Goal: Book appointment/travel/reservation

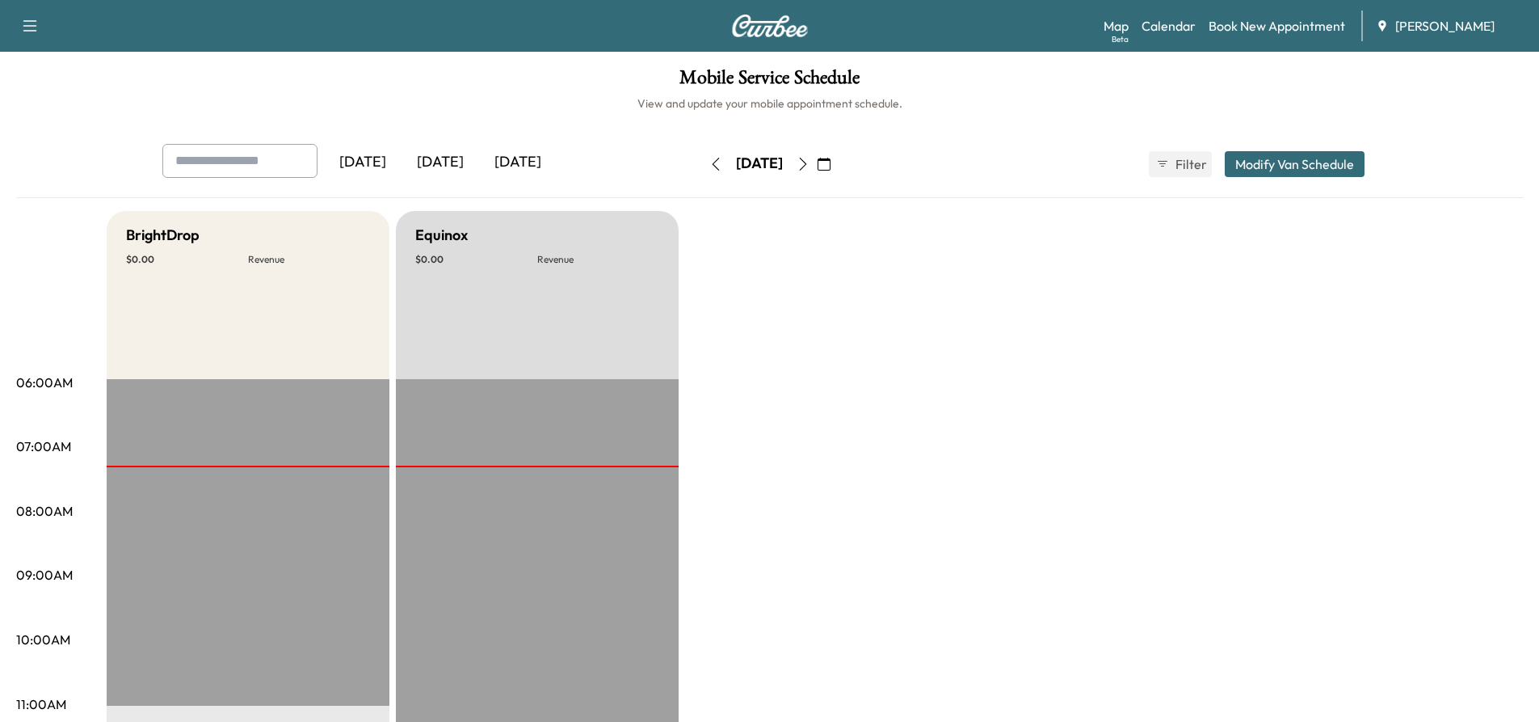
click at [817, 168] on button "button" at bounding box center [802, 164] width 27 height 26
click at [810, 169] on icon "button" at bounding box center [803, 164] width 13 height 13
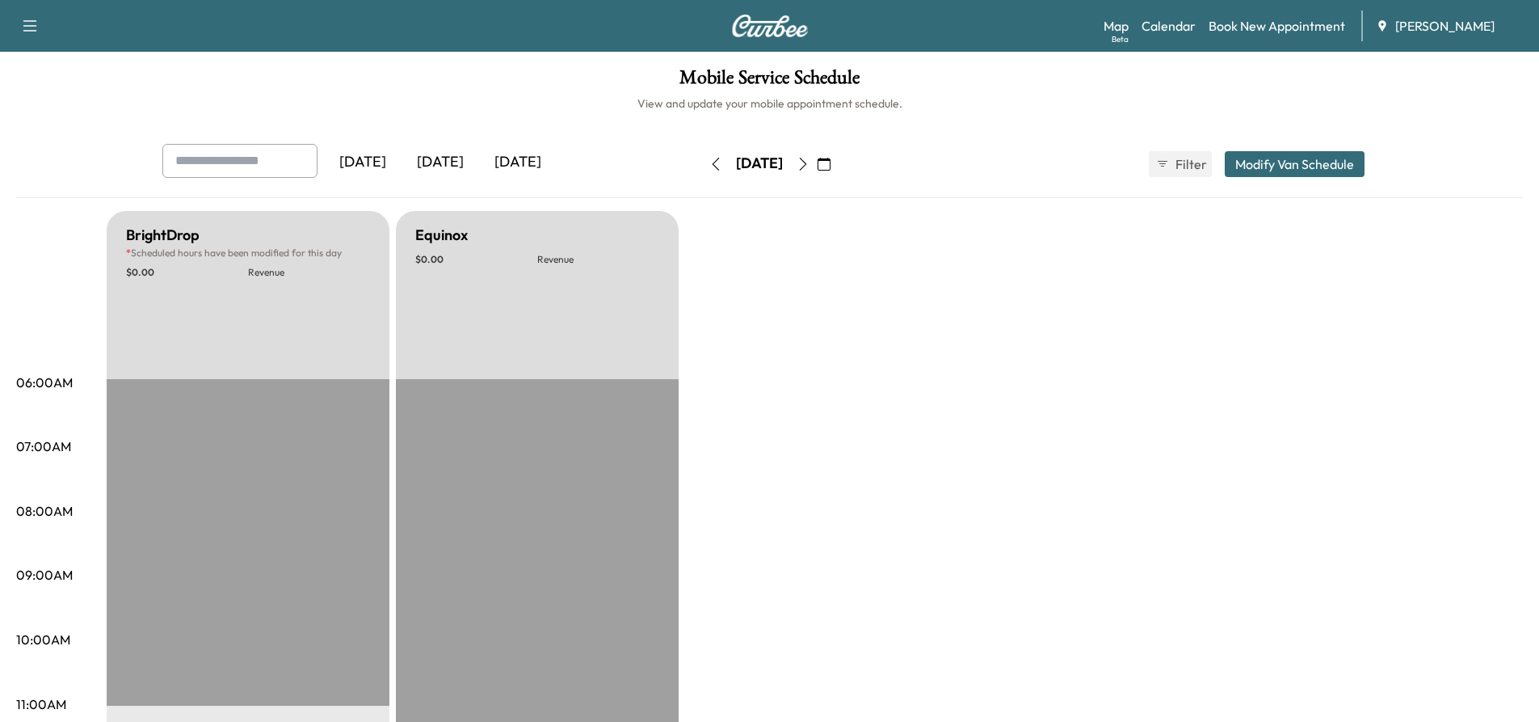
click at [810, 169] on icon "button" at bounding box center [803, 164] width 13 height 13
click at [810, 164] on icon "button" at bounding box center [803, 164] width 13 height 13
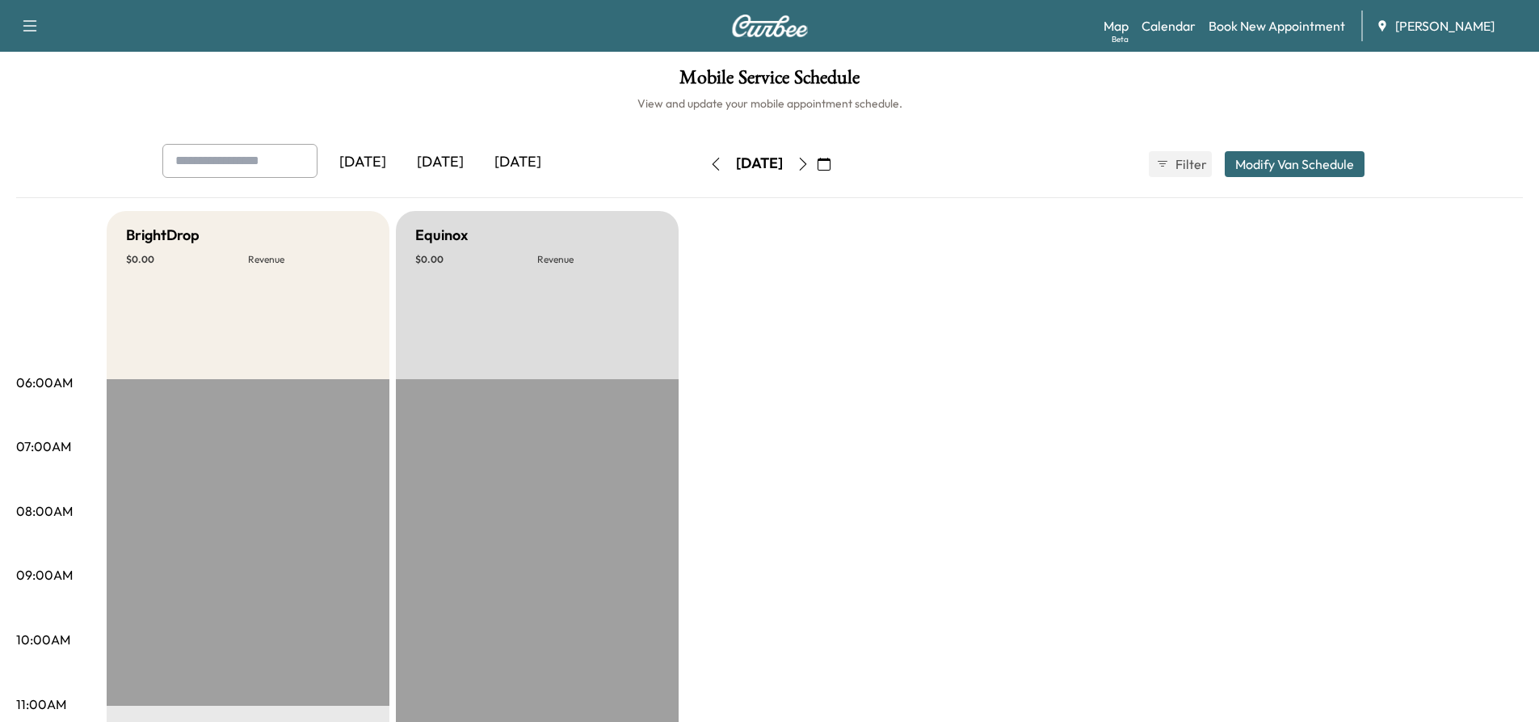
click at [810, 161] on icon "button" at bounding box center [803, 164] width 13 height 13
click at [810, 168] on icon "button" at bounding box center [803, 164] width 13 height 13
